Goal: Task Accomplishment & Management: Use online tool/utility

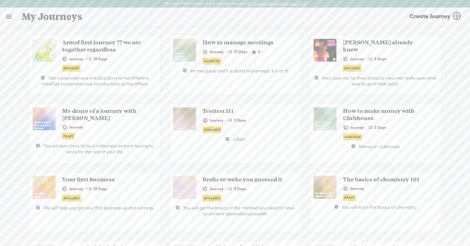
drag, startPoint x: 10, startPoint y: 18, endPoint x: 17, endPoint y: 26, distance: 10.4
click at [10, 18] on link at bounding box center [8, 16] width 17 height 17
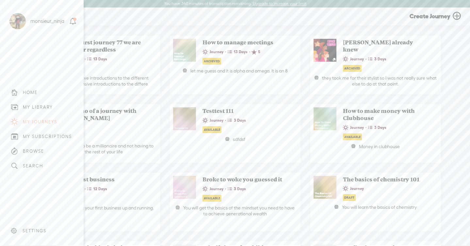
click at [51, 107] on div "MY LIBRARY" at bounding box center [38, 107] width 30 height 6
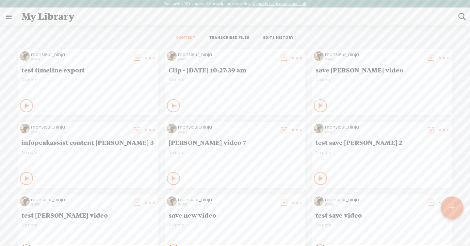
click at [227, 34] on ul "CONTENT TRANSCRIBED FILES EDITS HISTORY" at bounding box center [235, 38] width 173 height 16
click at [227, 37] on link "TRANSCRIBED FILES" at bounding box center [229, 38] width 40 height 6
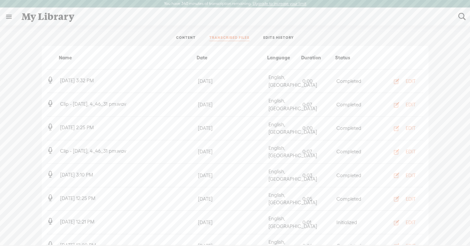
scroll to position [281, 0]
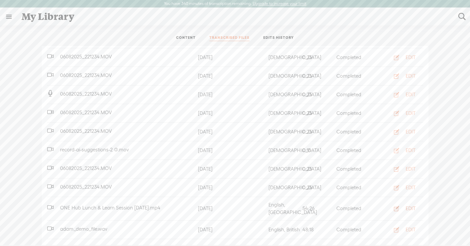
click at [404, 203] on button "EDIT" at bounding box center [403, 208] width 36 height 10
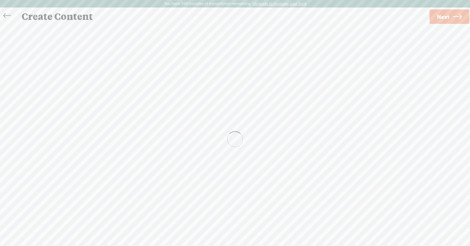
scroll to position [0, 0]
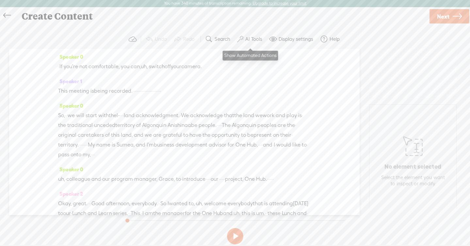
click at [250, 37] on label "AI Tools" at bounding box center [253, 39] width 17 height 7
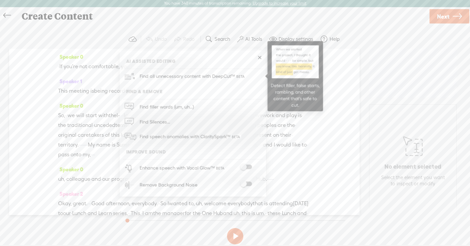
click at [239, 72] on span "Find all unnecessary content with DeepCut™" at bounding box center [192, 76] width 111 height 15
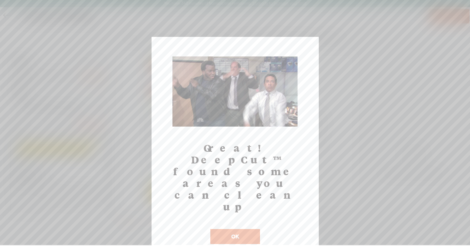
click at [254, 229] on button "OK" at bounding box center [235, 236] width 50 height 15
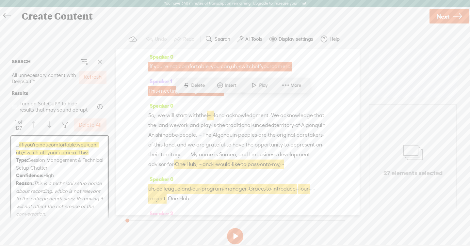
click at [91, 77] on label "Refresh" at bounding box center [93, 77] width 18 height 7
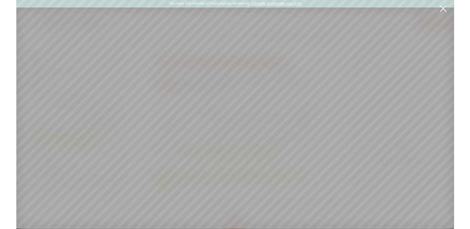
scroll to position [0, 0]
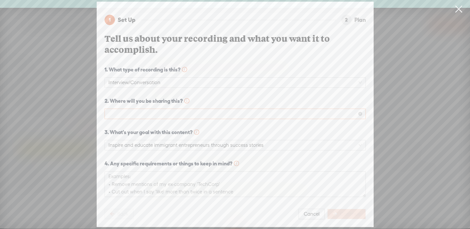
click at [203, 108] on div "2. Where will you be sharing this?" at bounding box center [234, 108] width 261 height 22
click at [203, 113] on span at bounding box center [234, 114] width 253 height 10
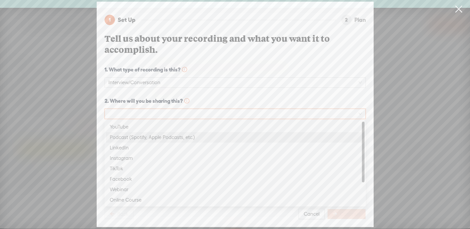
click at [194, 136] on div "Podcast (Spotify, Apple Podcasts, etc.)" at bounding box center [235, 138] width 251 height 8
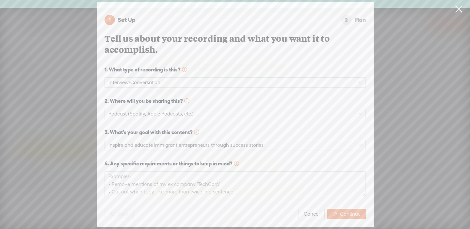
drag, startPoint x: 339, startPoint y: 212, endPoint x: 246, endPoint y: 25, distance: 209.0
click at [339, 212] on button "Continue" at bounding box center [346, 214] width 39 height 10
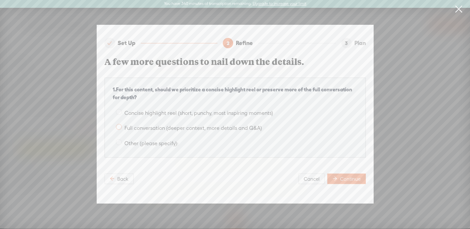
click at [239, 132] on label "Full conversation (deeper context, more details and Q&A)" at bounding box center [235, 127] width 245 height 10
click at [122, 130] on input "Full conversation (deeper context, more details and Q&A)" at bounding box center [119, 127] width 6 height 6
radio input "true"
click at [348, 182] on span "Continue" at bounding box center [350, 179] width 21 height 7
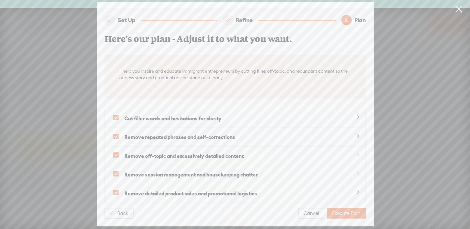
click at [355, 211] on span "Execute Plan" at bounding box center [346, 213] width 28 height 7
